Goal: Use online tool/utility: Utilize a website feature to perform a specific function

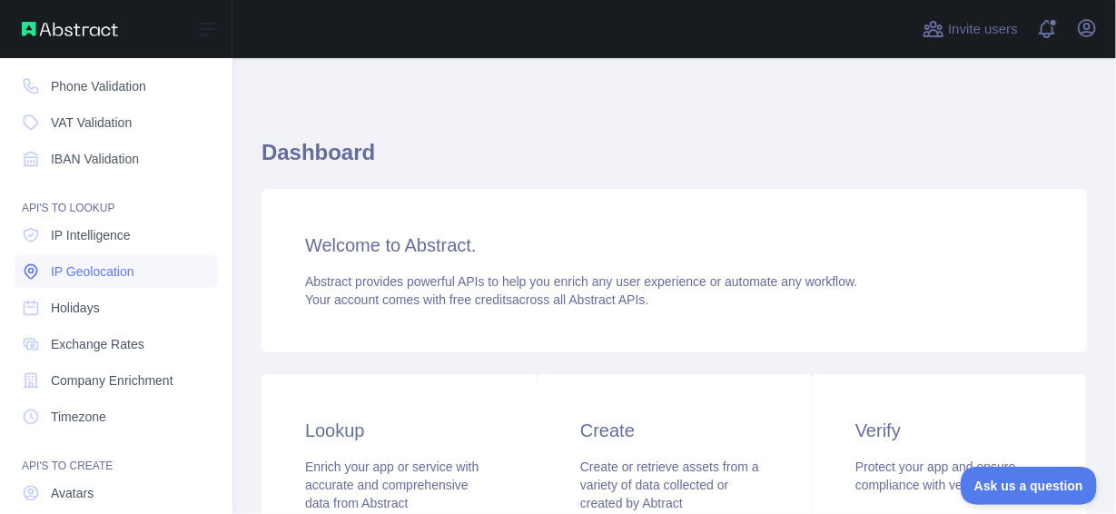
scroll to position [157, 0]
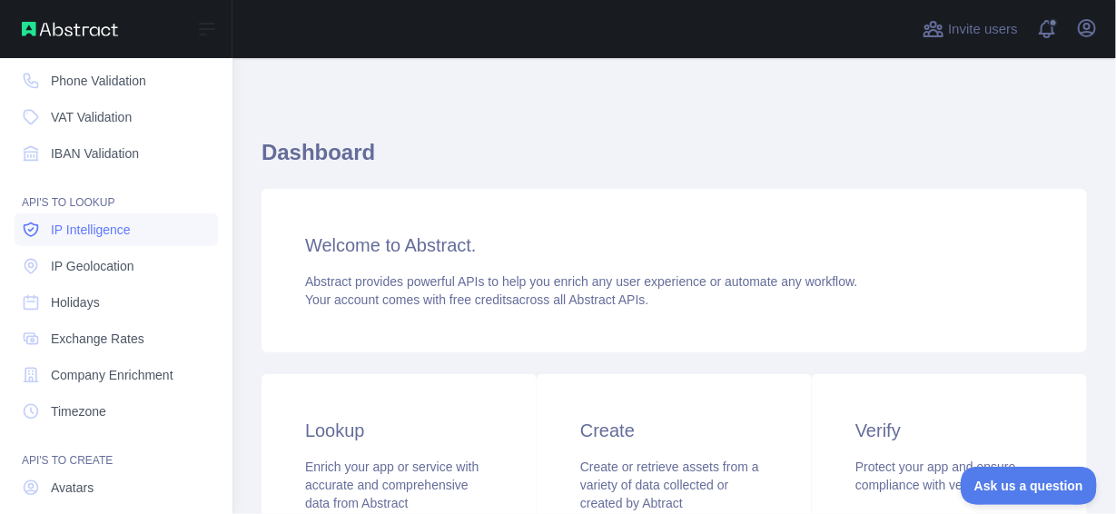
click at [111, 233] on span "IP Intelligence" at bounding box center [91, 230] width 80 height 18
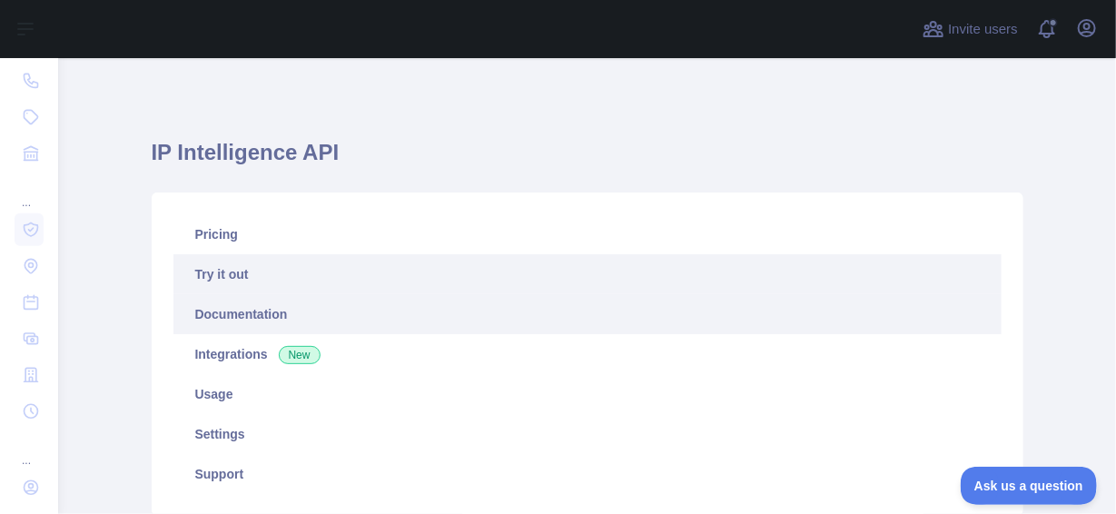
type textarea "**********"
click at [358, 320] on link "Documentation" at bounding box center [587, 314] width 828 height 40
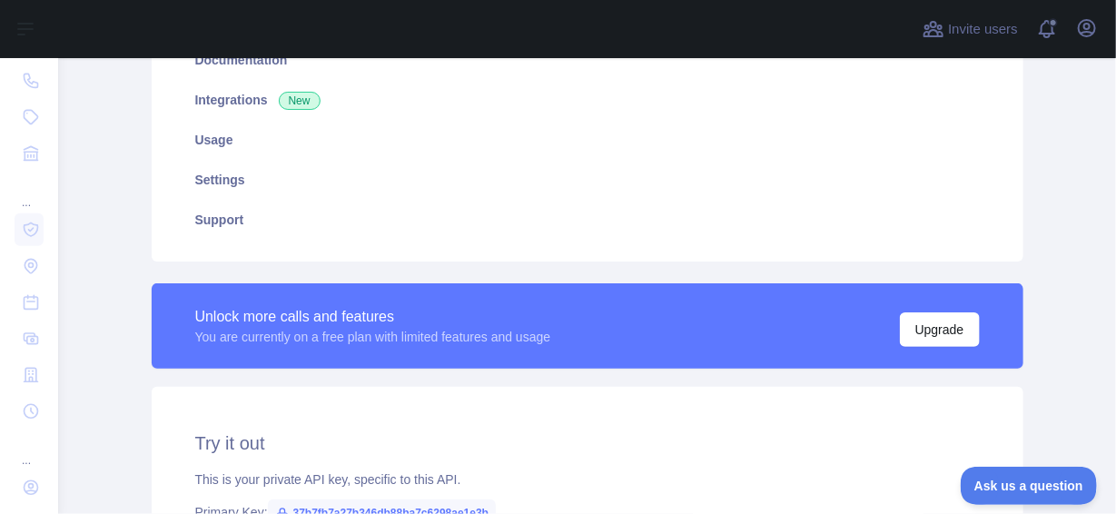
scroll to position [272, 0]
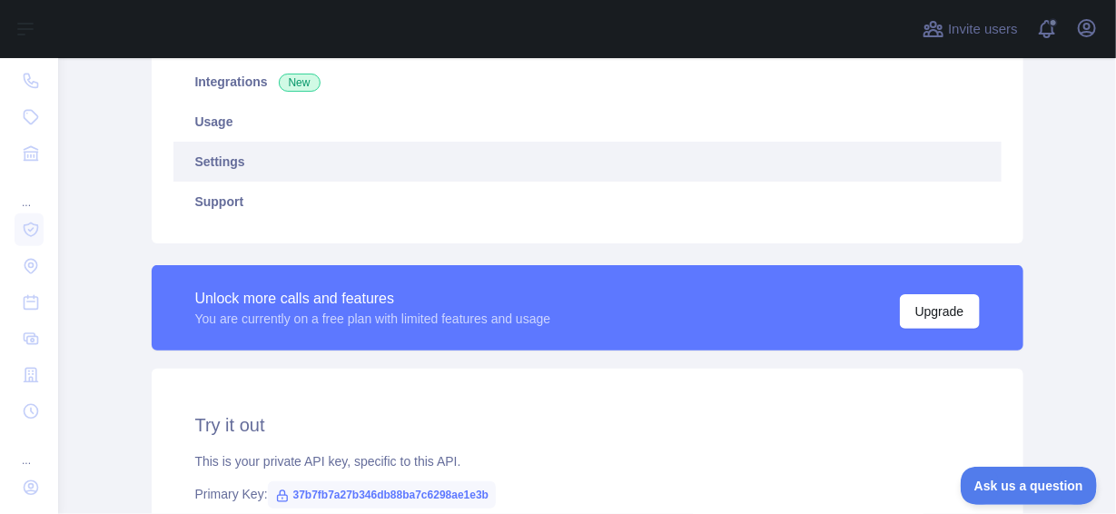
click at [235, 158] on link "Settings" at bounding box center [587, 162] width 828 height 40
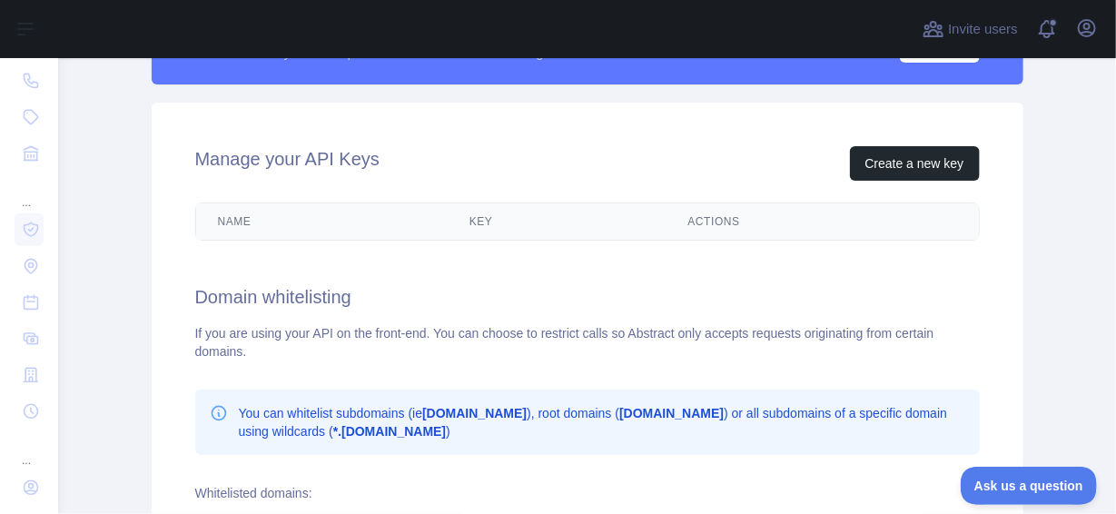
scroll to position [537, 0]
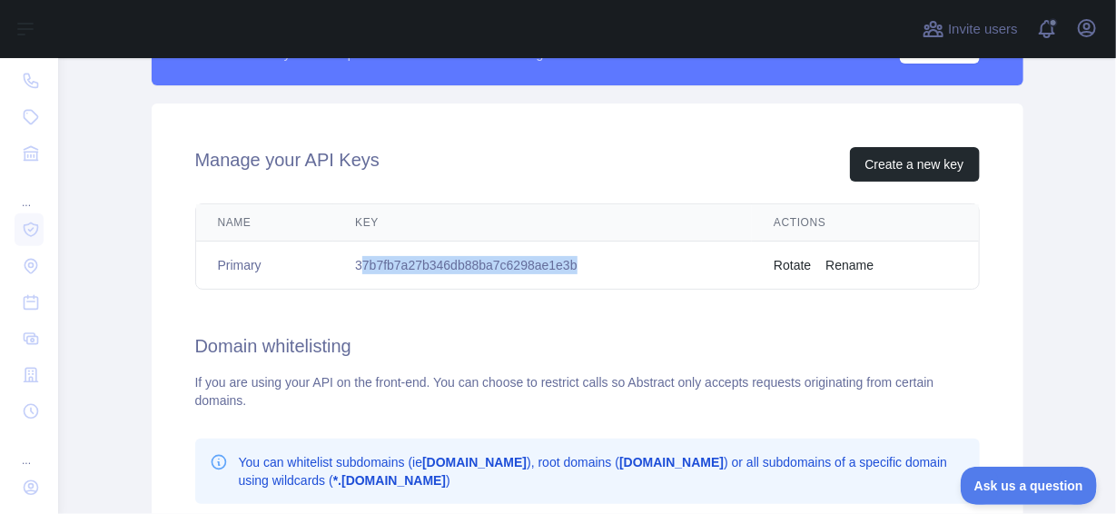
drag, startPoint x: 574, startPoint y: 263, endPoint x: 355, endPoint y: 264, distance: 218.8
click at [355, 264] on td "37b7fb7a27b346db88ba7c6298ae1e3b" at bounding box center [542, 265] width 418 height 48
click at [598, 264] on td "37b7fb7a27b346db88ba7c6298ae1e3b" at bounding box center [542, 265] width 418 height 48
drag, startPoint x: 598, startPoint y: 264, endPoint x: 338, endPoint y: 257, distance: 260.6
click at [338, 257] on td "37b7fb7a27b346db88ba7c6298ae1e3b" at bounding box center [542, 265] width 418 height 48
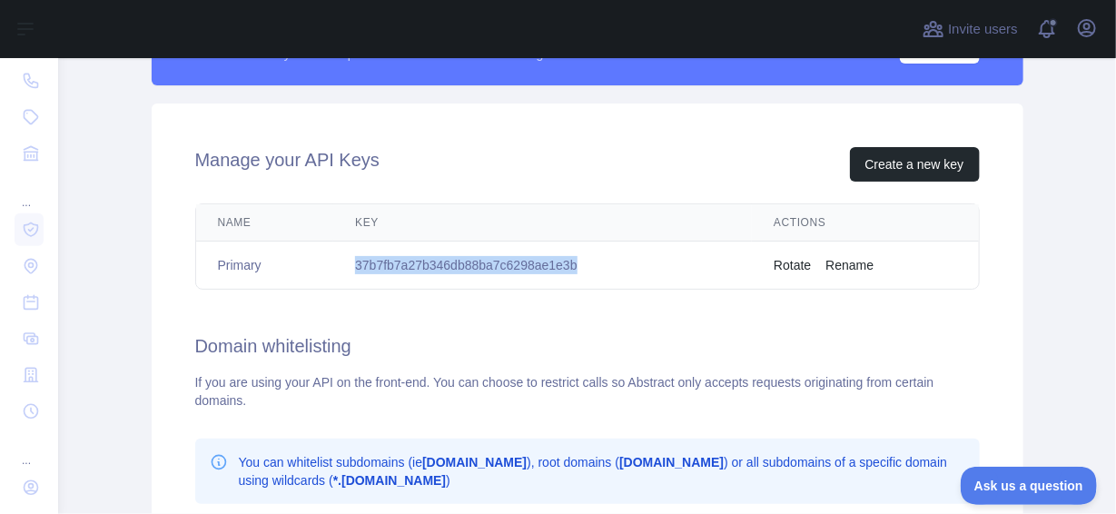
copy td "37b7fb7a27b346db88ba7c6298ae1e3b"
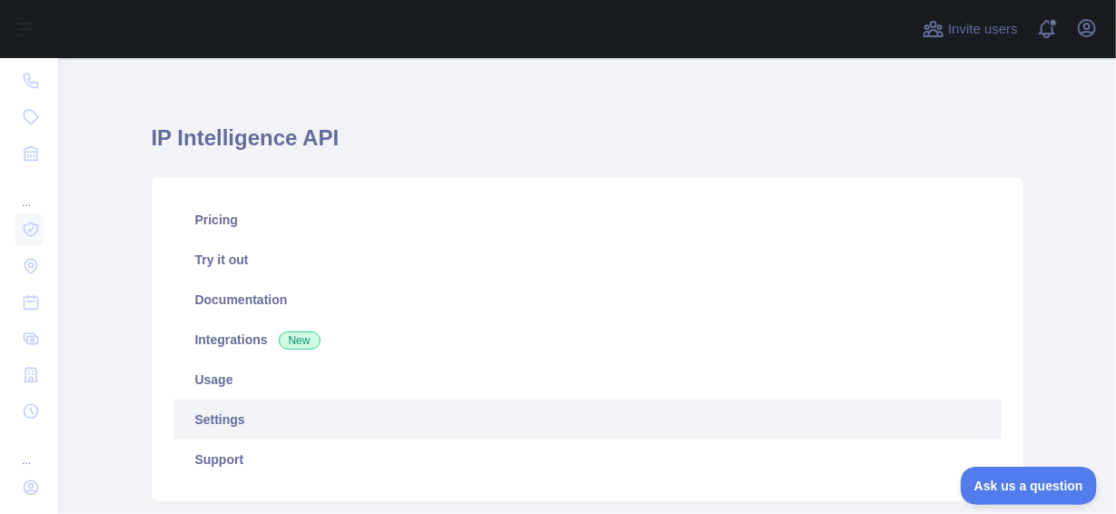
scroll to position [0, 0]
